Goal: Task Accomplishment & Management: Understand process/instructions

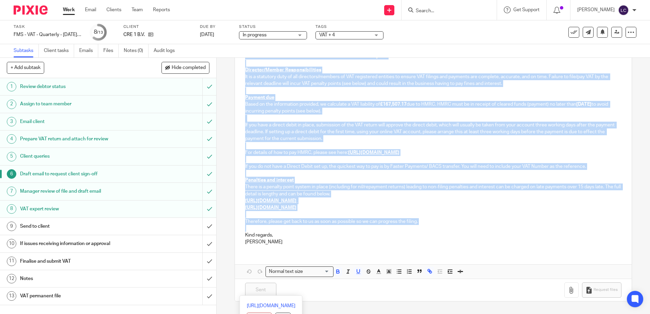
scroll to position [107, 0]
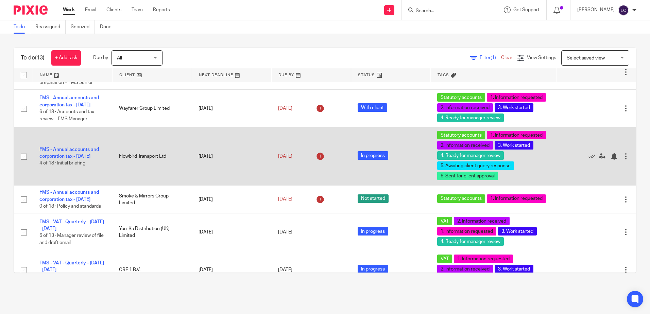
scroll to position [553, 0]
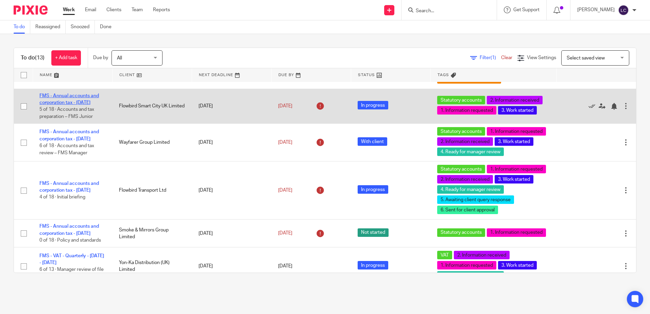
click at [65, 97] on link "FMS - Annual accounts and corporation tax - [DATE]" at bounding box center [68, 99] width 59 height 12
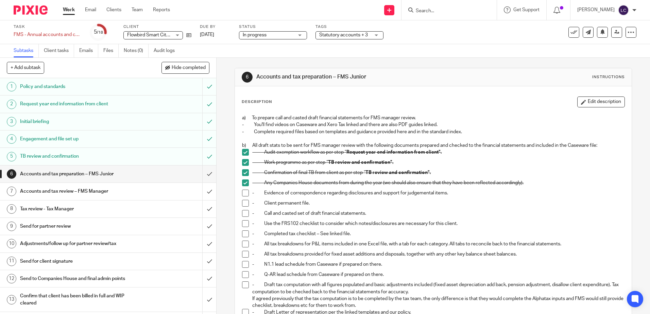
click at [95, 173] on h1 "Accounts and tax preparation – FMS Junior" at bounding box center [78, 174] width 117 height 10
click at [60, 156] on h1 "TB review and confirmation" at bounding box center [78, 156] width 117 height 10
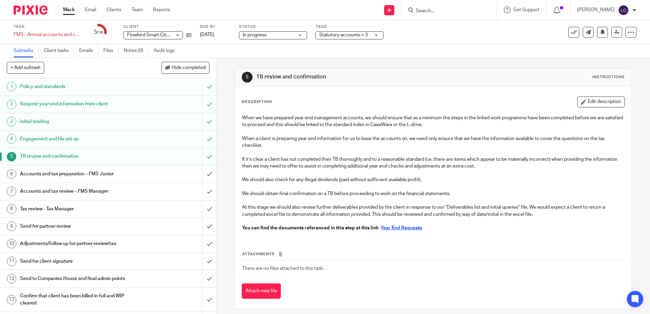
click at [53, 139] on h1 "Engagement and file set up" at bounding box center [78, 139] width 117 height 10
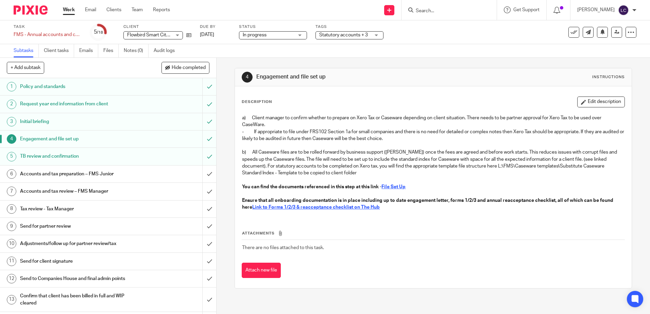
click at [51, 119] on h1 "Initial briefing" at bounding box center [78, 122] width 117 height 10
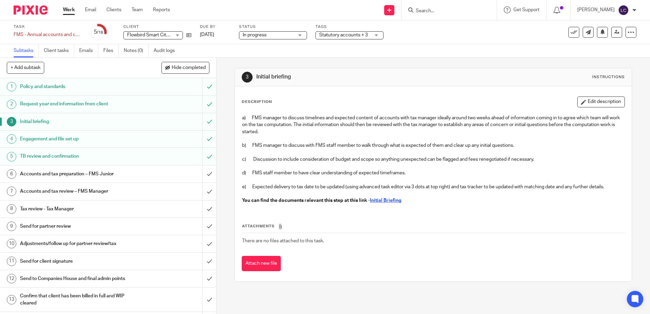
click at [59, 103] on h1 "Request year end information from client" at bounding box center [78, 104] width 117 height 10
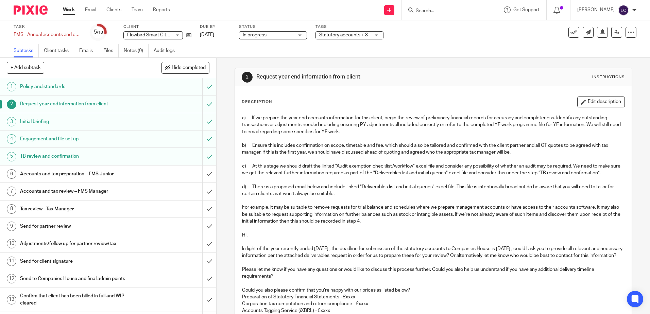
click at [53, 88] on h1 "Policy and standards" at bounding box center [78, 87] width 117 height 10
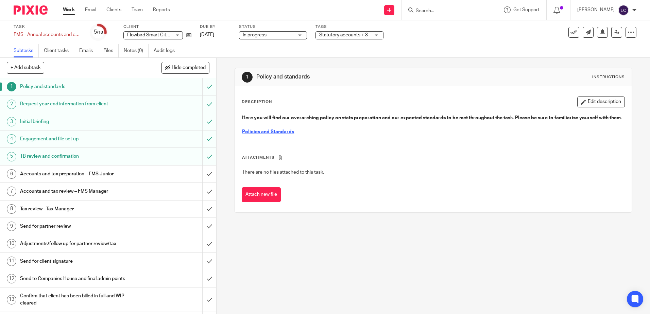
click at [55, 156] on h1 "TB review and confirmation" at bounding box center [78, 156] width 117 height 10
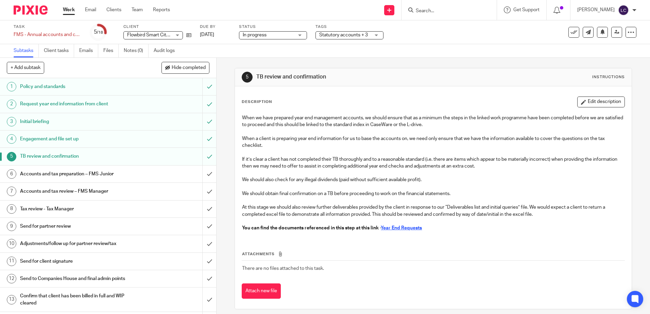
click at [46, 173] on h1 "Accounts and tax preparation – FMS Junior" at bounding box center [78, 174] width 117 height 10
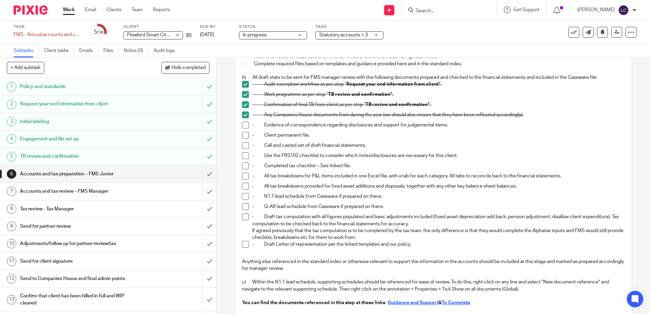
scroll to position [68, 0]
drag, startPoint x: 262, startPoint y: 196, endPoint x: 383, endPoint y: 196, distance: 121.0
click at [383, 196] on p "- N1.1 lead schedule from Caseware if prepared on there." at bounding box center [438, 196] width 372 height 7
click at [452, 197] on p "- N1.1 lead schedule from Caseware if prepared on there." at bounding box center [438, 196] width 372 height 7
click at [545, 142] on p "- Call and casted set of draft financial statements." at bounding box center [438, 145] width 372 height 7
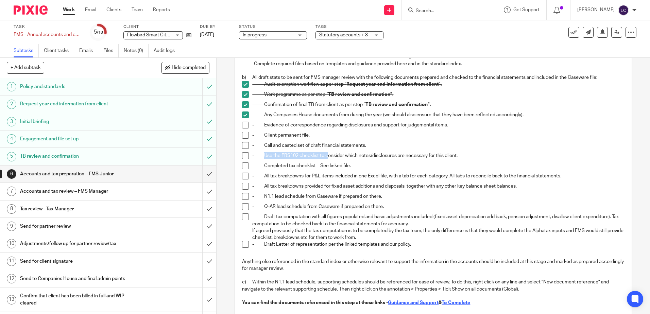
drag, startPoint x: 264, startPoint y: 156, endPoint x: 326, endPoint y: 155, distance: 61.9
click at [326, 155] on p "- Use the FRS102 checklist to consider which notes/disclosures are necessary fo…" at bounding box center [438, 155] width 372 height 7
drag, startPoint x: 326, startPoint y: 155, endPoint x: 372, endPoint y: 161, distance: 46.6
click at [372, 161] on div "- Use the FRS102 checklist to consider which notes/disclosures are necessary fo…" at bounding box center [438, 157] width 372 height 10
click at [365, 165] on p "- Completed tax checklist – See linked file." at bounding box center [438, 165] width 372 height 7
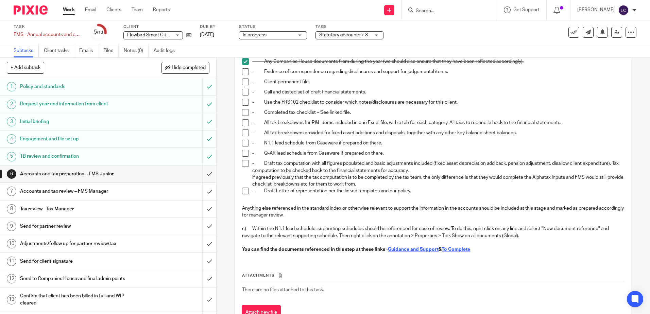
scroll to position [122, 0]
